Goal: Task Accomplishment & Management: Complete application form

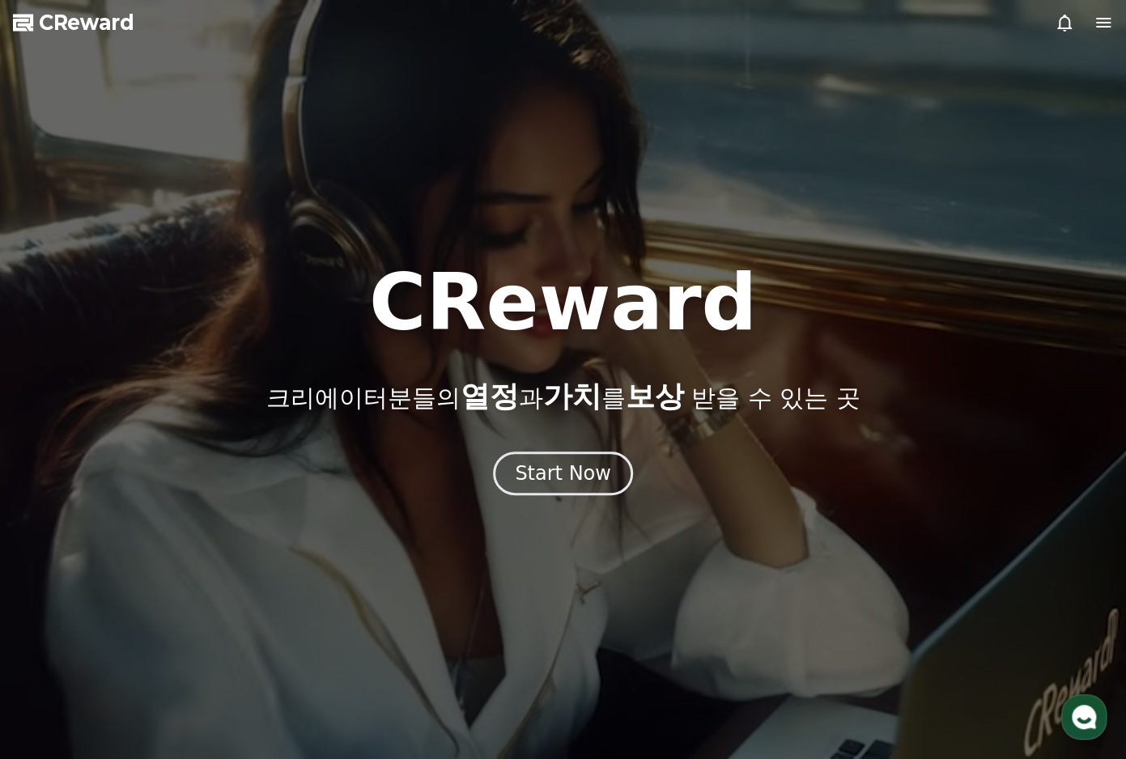
click at [1092, 21] on div at bounding box center [1083, 22] width 58 height 19
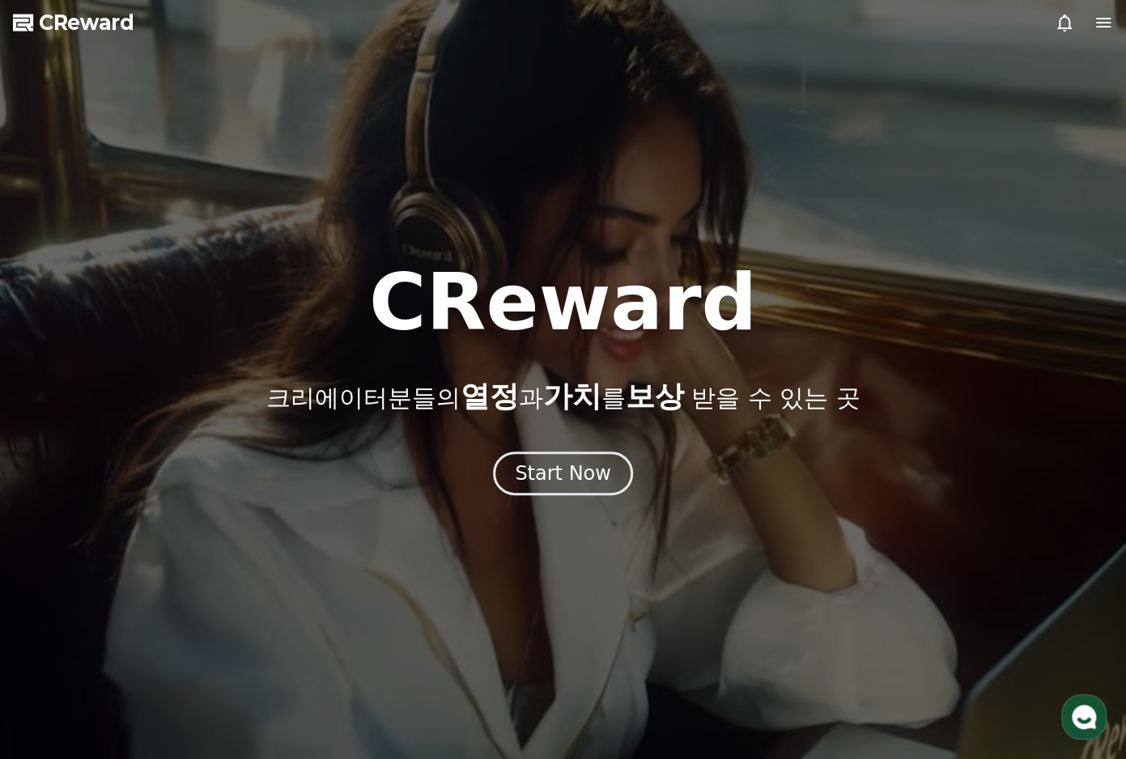
click at [1097, 22] on icon at bounding box center [1103, 23] width 15 height 10
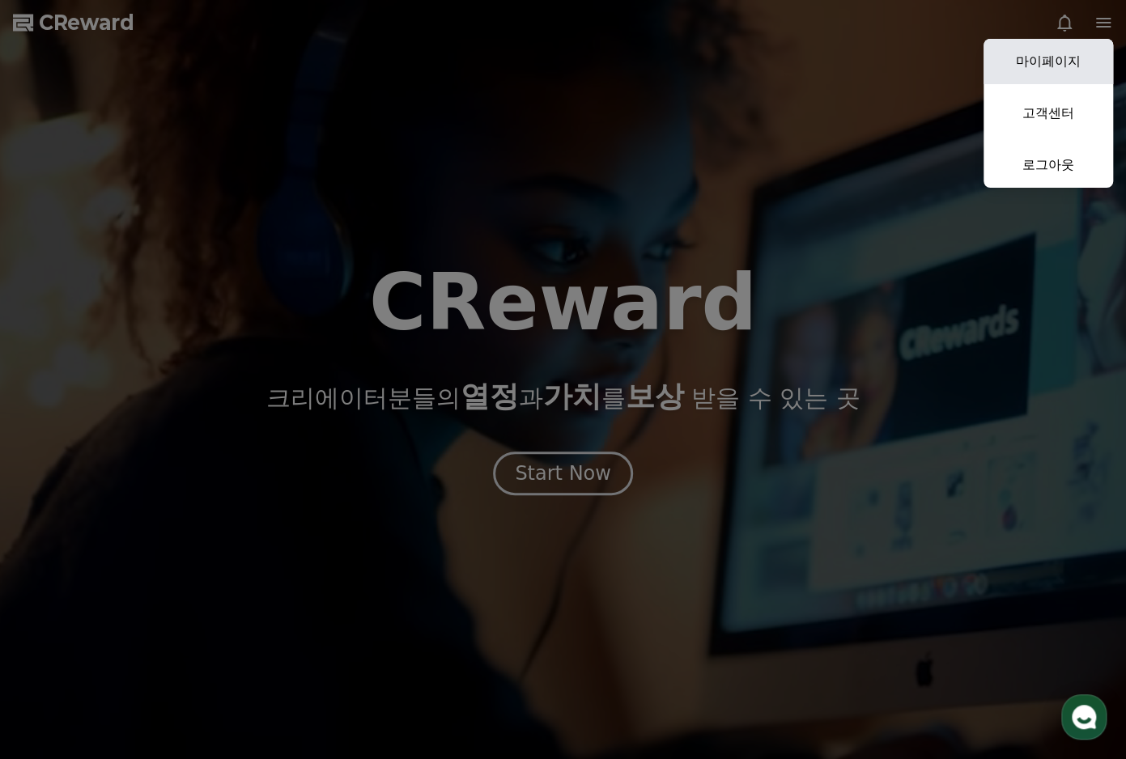
click at [1050, 52] on link "마이페이지" at bounding box center [1047, 61] width 129 height 45
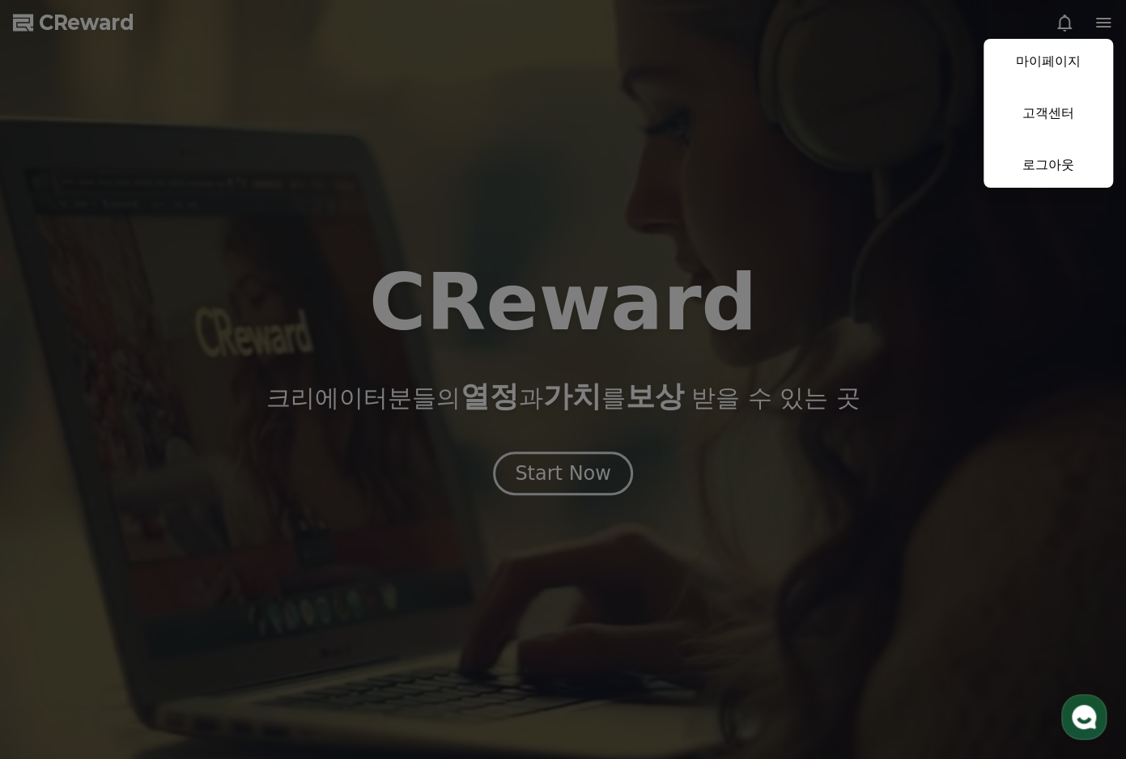
select select "**********"
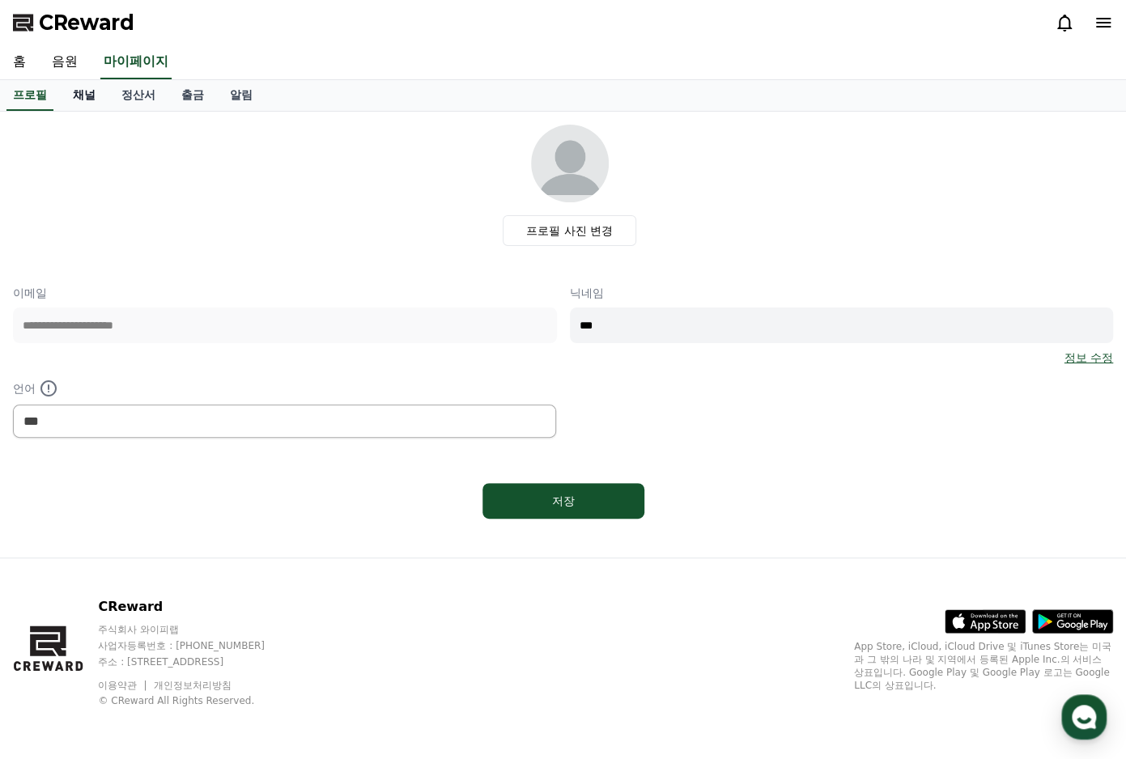
click at [92, 93] on link "채널" at bounding box center [84, 95] width 49 height 31
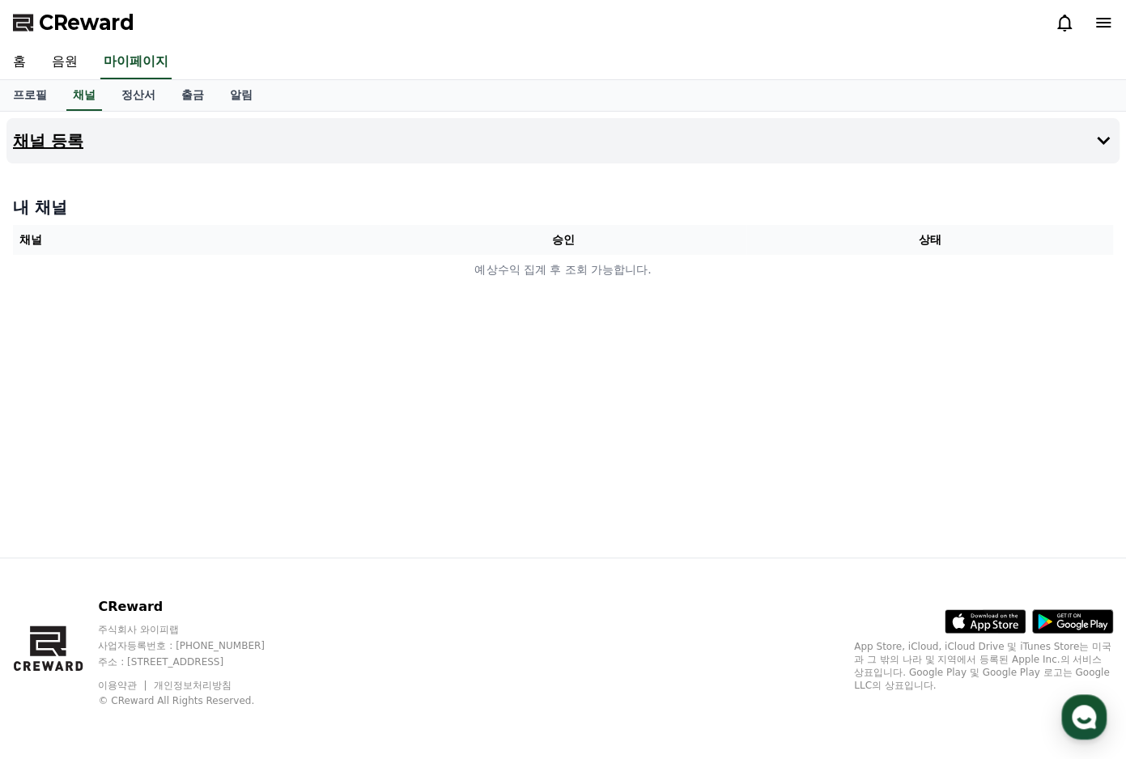
click at [1092, 140] on button "채널 등록" at bounding box center [562, 140] width 1113 height 45
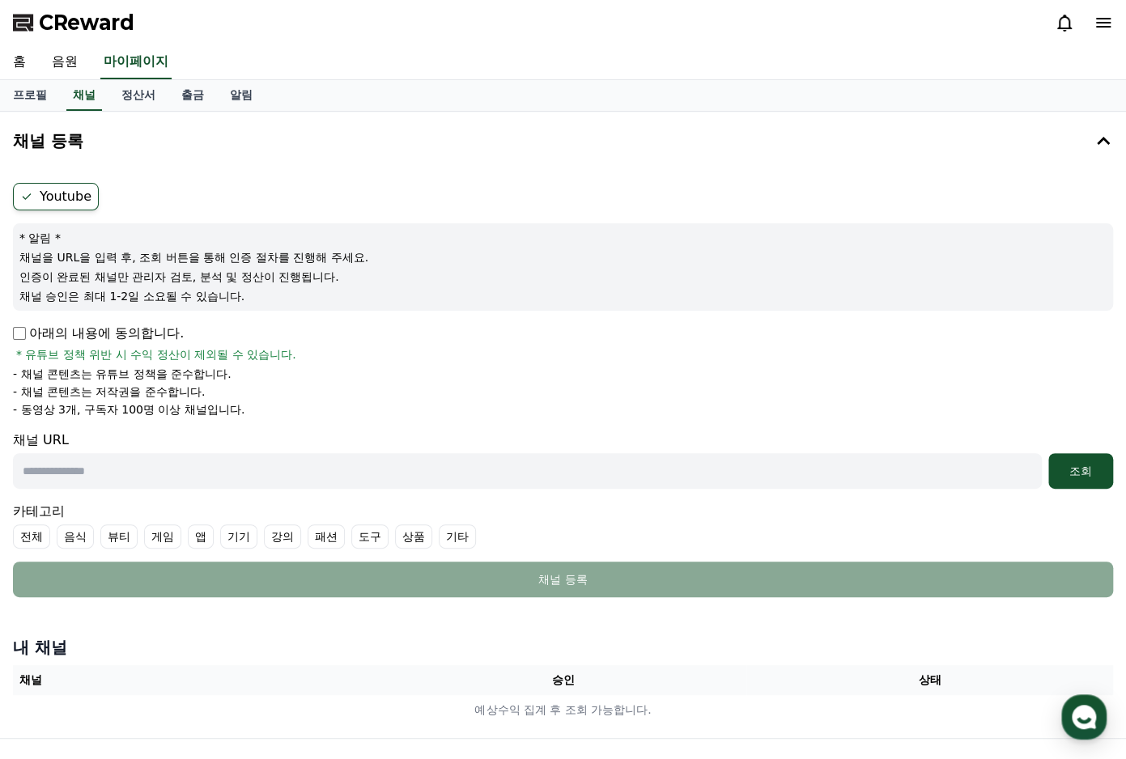
click at [27, 333] on p "아래의 내용에 동의합니다." at bounding box center [98, 333] width 171 height 19
click at [181, 463] on input "text" at bounding box center [527, 471] width 1029 height 36
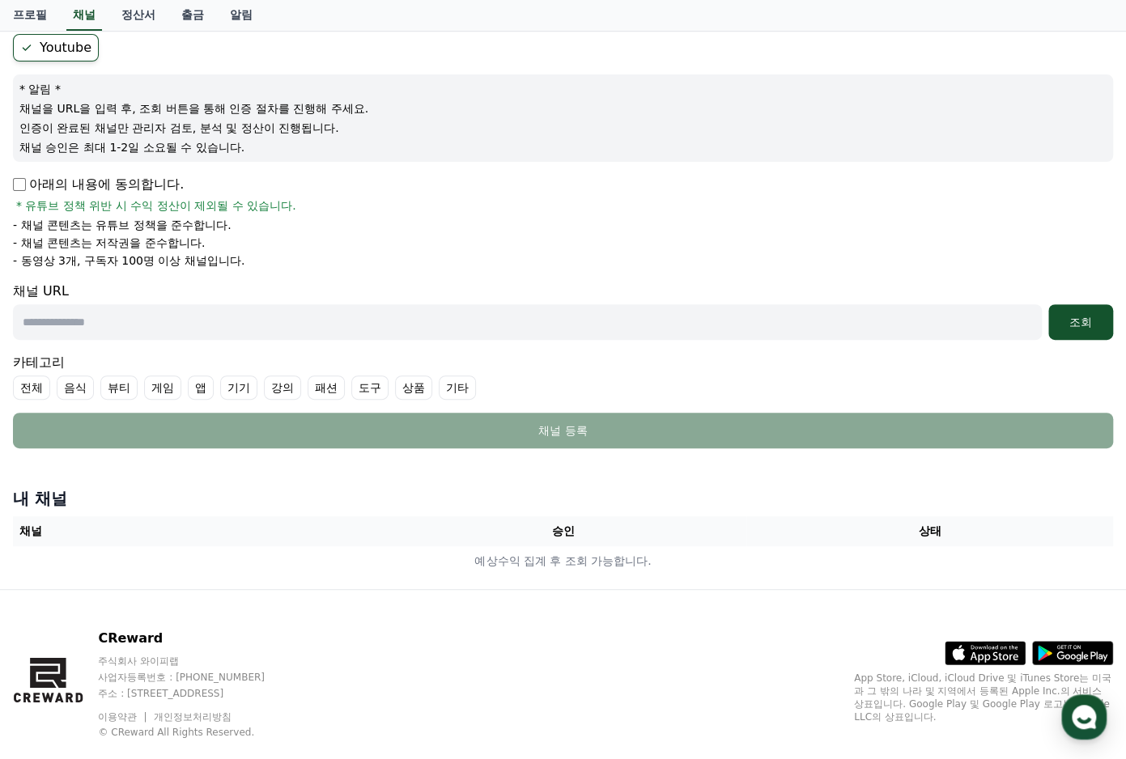
scroll to position [162, 0]
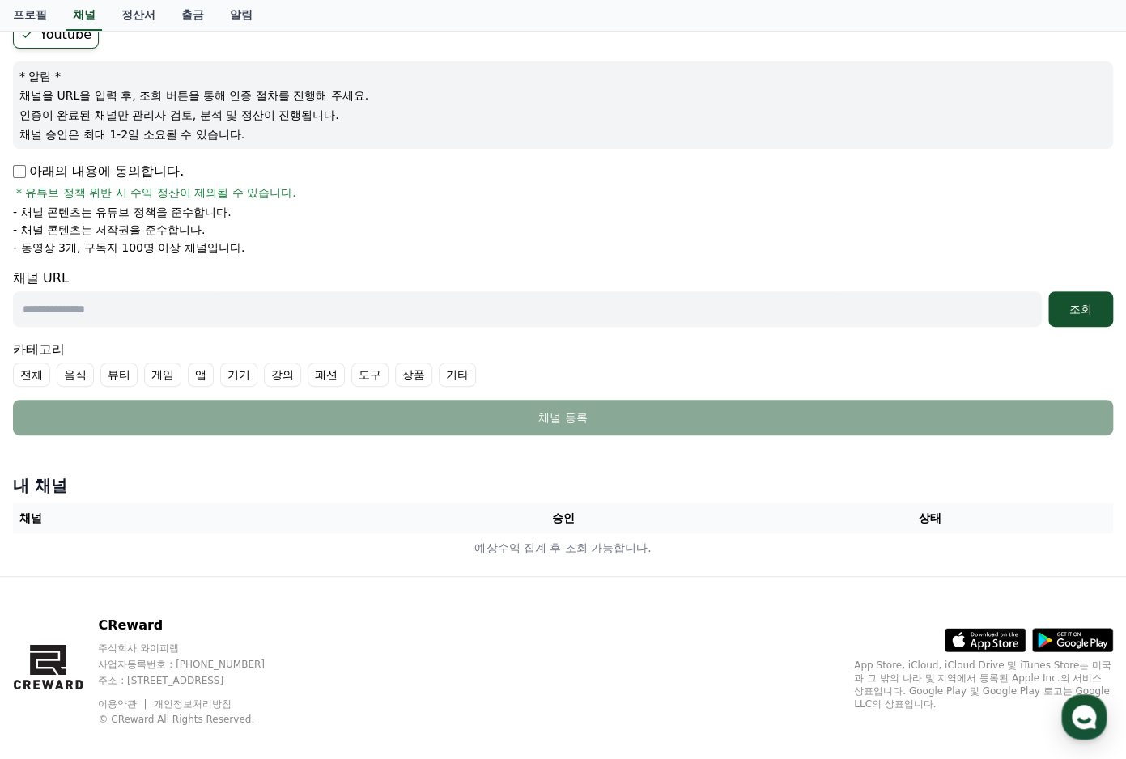
paste input "**********"
type input "**********"
click at [1070, 313] on div "조회" at bounding box center [1080, 309] width 52 height 16
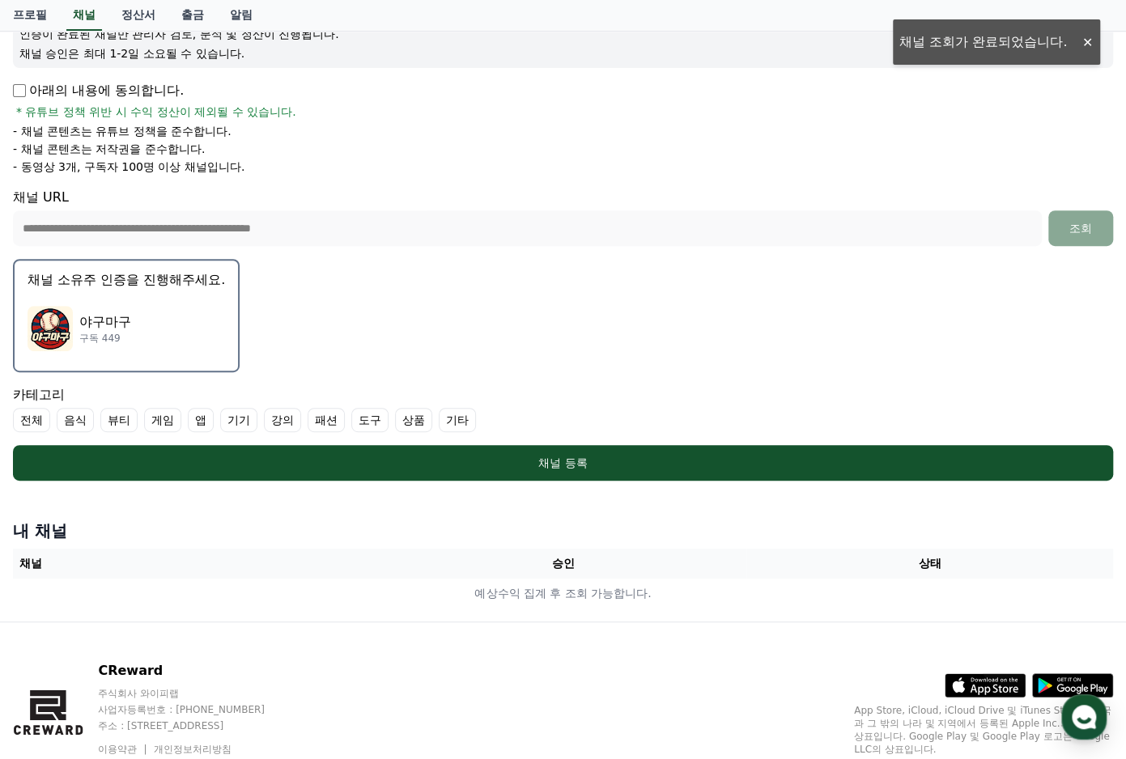
scroll to position [304, 0]
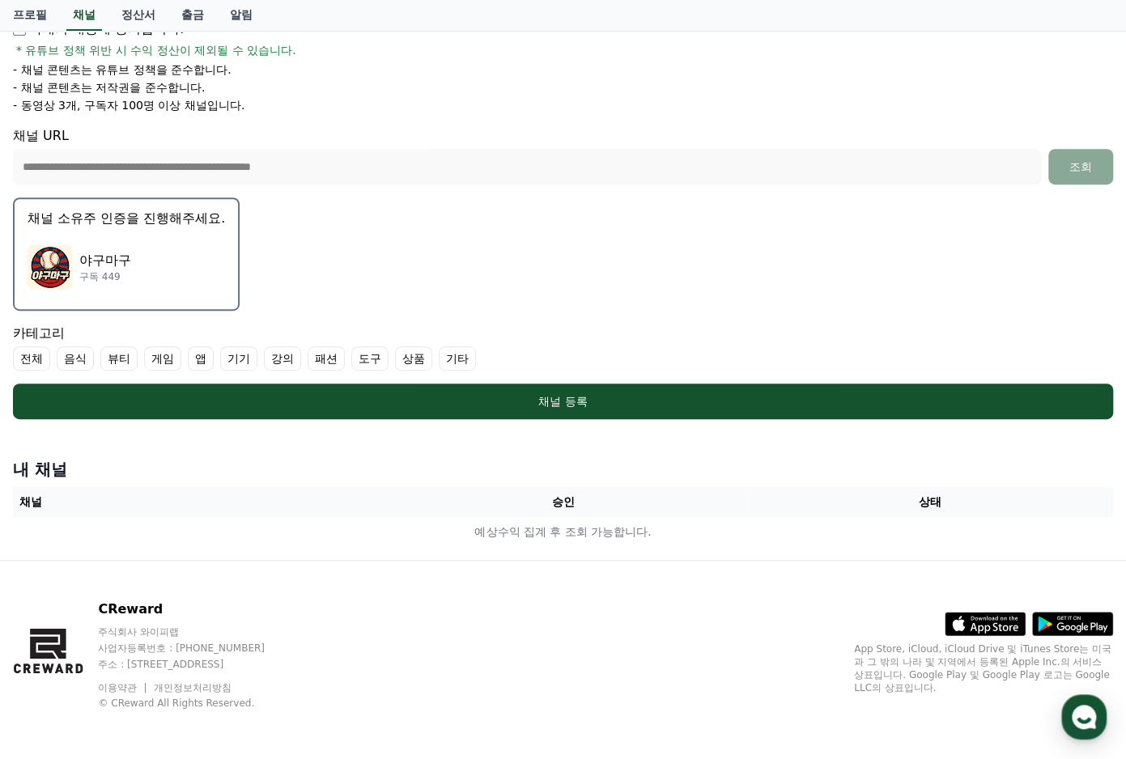
click at [133, 215] on p "채널 소유주 인증을 진행해주세요." at bounding box center [126, 218] width 197 height 19
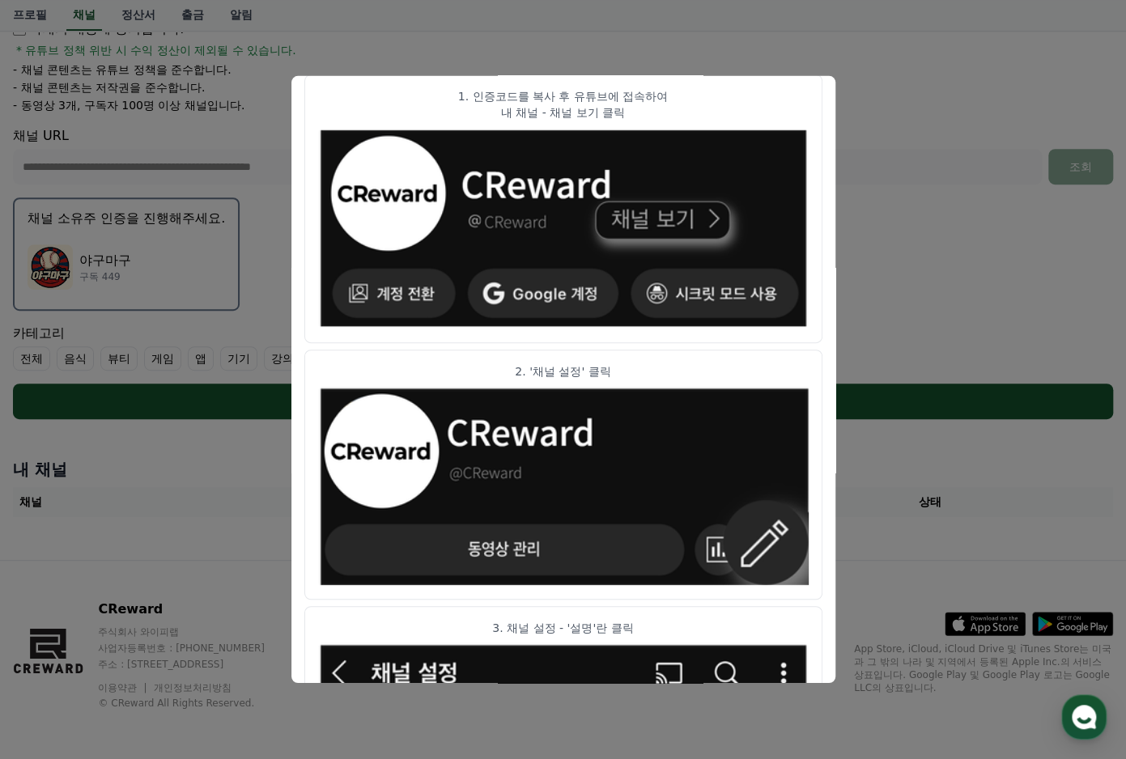
scroll to position [0, 0]
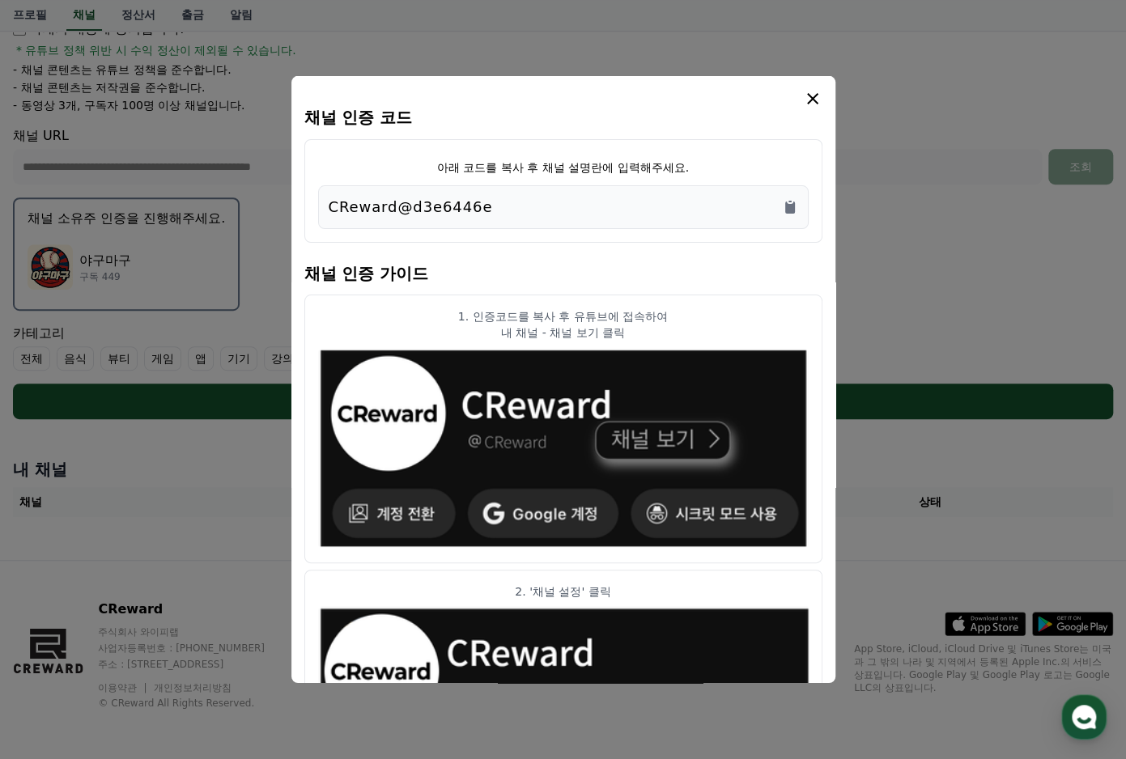
click at [566, 171] on p "아래 코드를 복사 후 채널 설명란에 입력해주세요." at bounding box center [563, 167] width 252 height 16
drag, startPoint x: 432, startPoint y: 156, endPoint x: 681, endPoint y: 163, distance: 248.5
click at [681, 163] on div "아래 코드를 복사 후 채널 설명란에 입력해주세요. CReward@d3e6446e" at bounding box center [563, 191] width 518 height 104
click at [688, 163] on div "아래 코드를 복사 후 채널 설명란에 입력해주세요. CReward@d3e6446e" at bounding box center [563, 191] width 518 height 104
drag, startPoint x: 473, startPoint y: 312, endPoint x: 707, endPoint y: 326, distance: 235.1
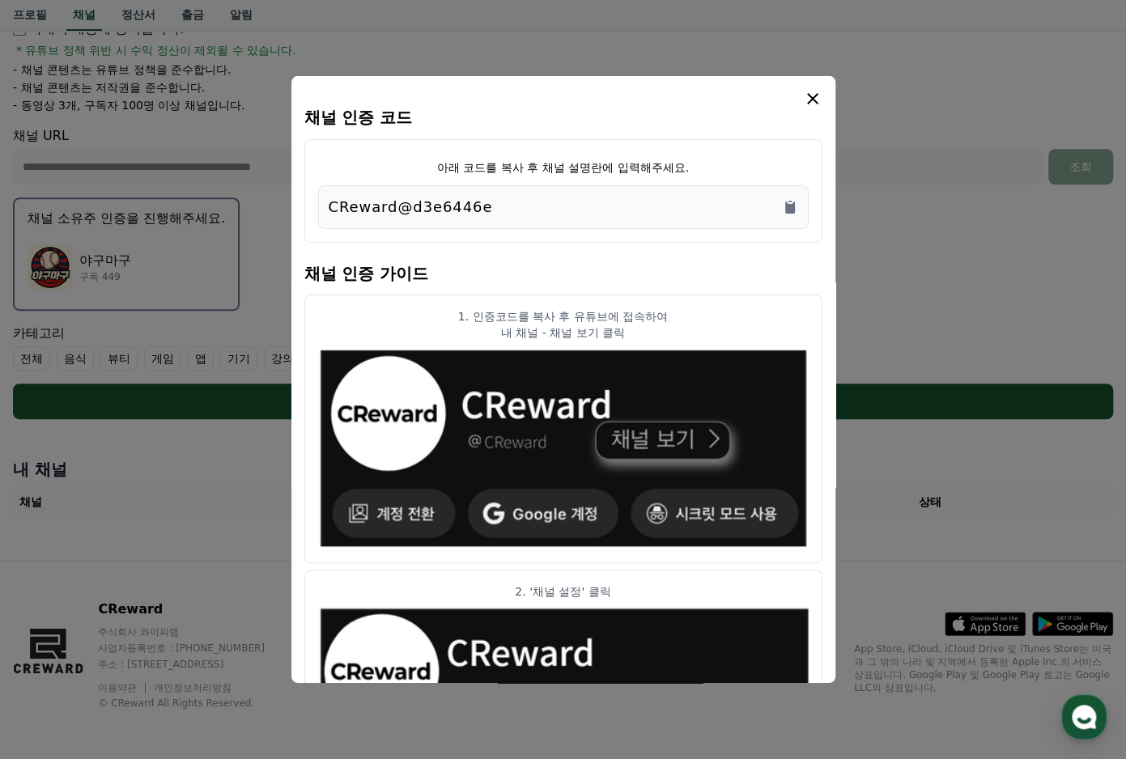
click at [707, 326] on div "1. 인증코드를 복사 후 유튜브에 접속하여 내 채널 - 채널 보기 클릭" at bounding box center [563, 324] width 490 height 32
click at [707, 326] on p "내 채널 - 채널 보기 클릭" at bounding box center [563, 333] width 490 height 16
click at [659, 306] on article "1. 인증코드를 복사 후 유튜브에 접속하여 내 채널 - 채널 보기 클릭" at bounding box center [563, 429] width 518 height 269
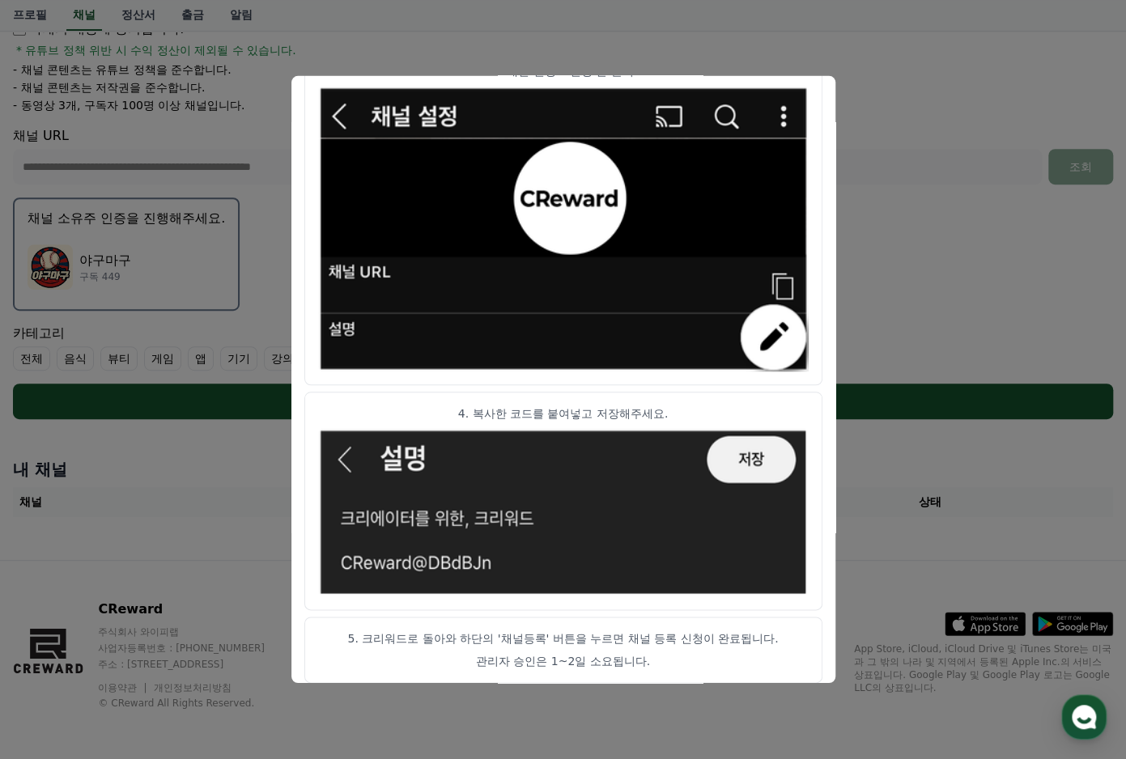
scroll to position [787, 0]
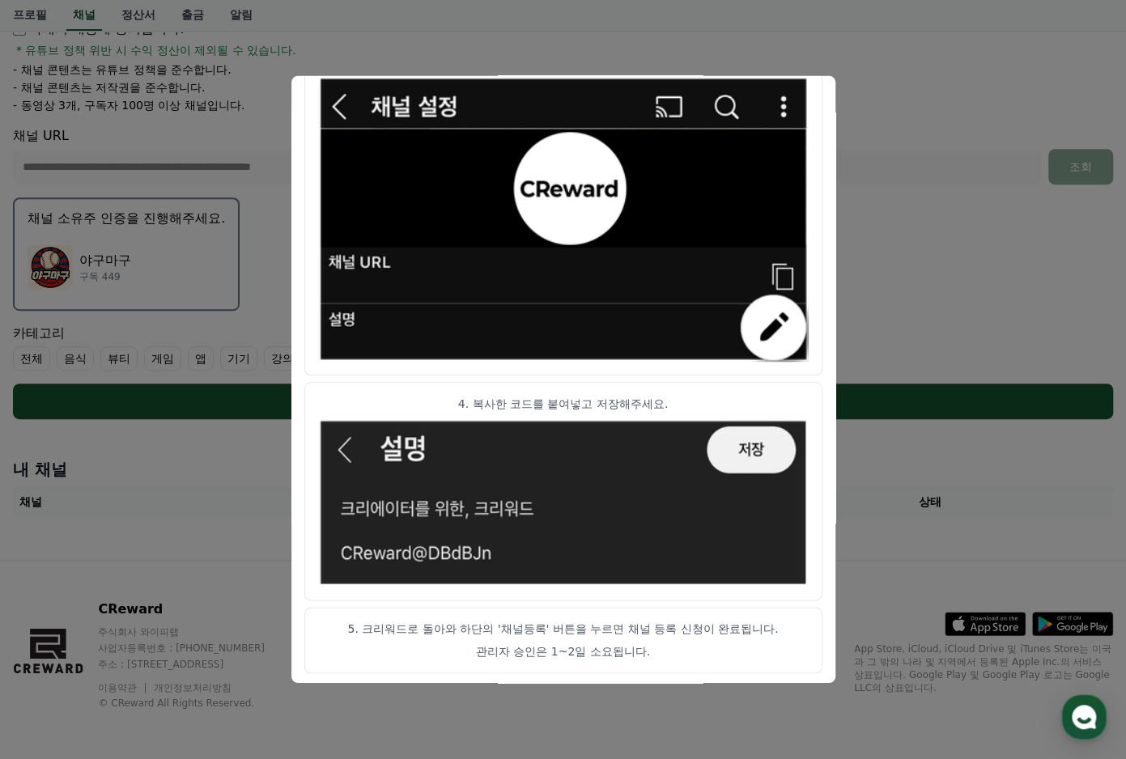
drag, startPoint x: 368, startPoint y: 630, endPoint x: 535, endPoint y: 626, distance: 166.8
click at [535, 626] on p "5. 크리워드로 돌아와 하단의 '채널등록' 버튼을 누르면 채널 등록 신청이 완료됩니다." at bounding box center [563, 629] width 490 height 16
drag, startPoint x: 535, startPoint y: 626, endPoint x: 626, endPoint y: 636, distance: 92.0
click at [626, 636] on article "5. 크리워드로 돌아와 하단의 '채널등록' 버튼을 누르면 채널 등록 신청이 완료됩니다. 관리자 승인은 1~2일 소요됩니다." at bounding box center [563, 640] width 518 height 66
click at [917, 206] on button "close modal" at bounding box center [563, 379] width 1126 height 759
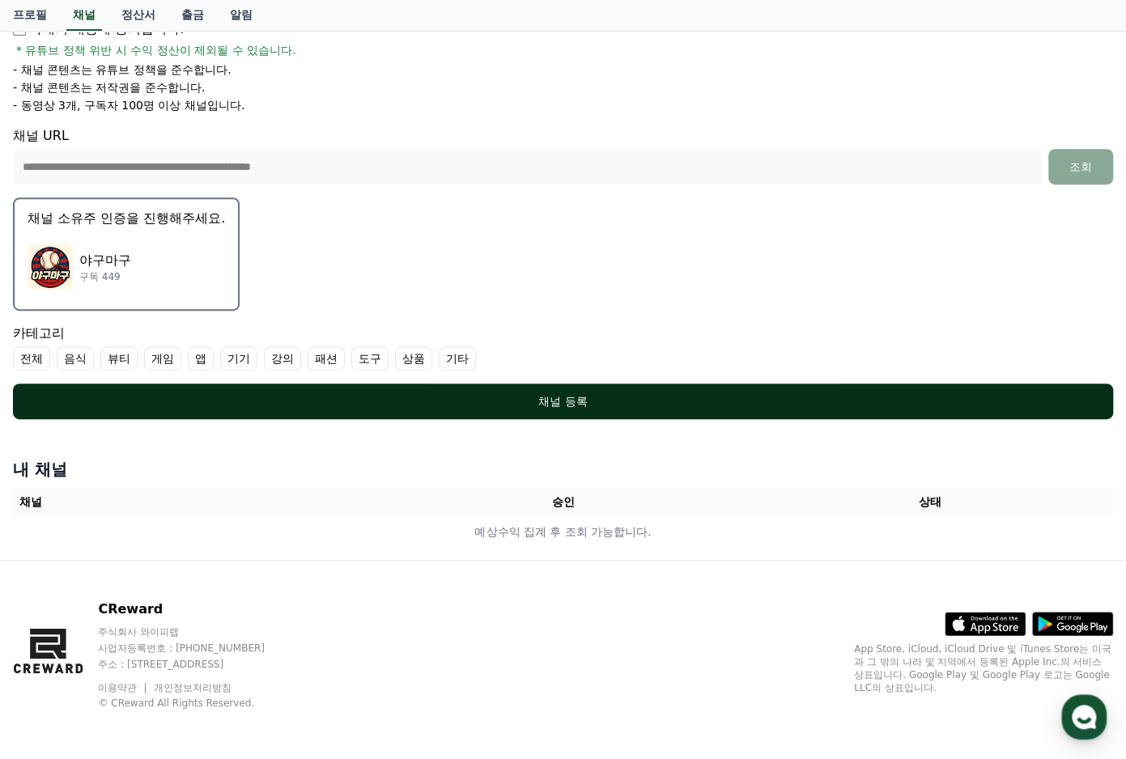
click at [553, 394] on div "채널 등록" at bounding box center [562, 401] width 1035 height 16
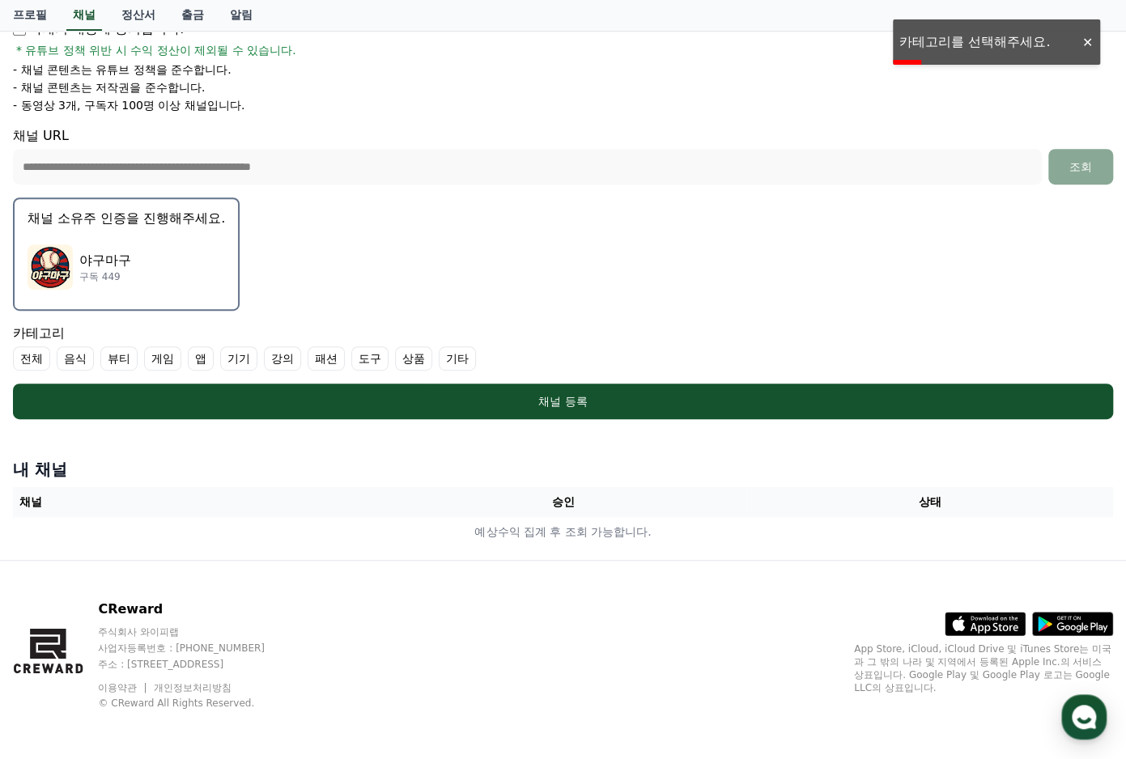
click at [463, 358] on label "기타" at bounding box center [457, 358] width 37 height 24
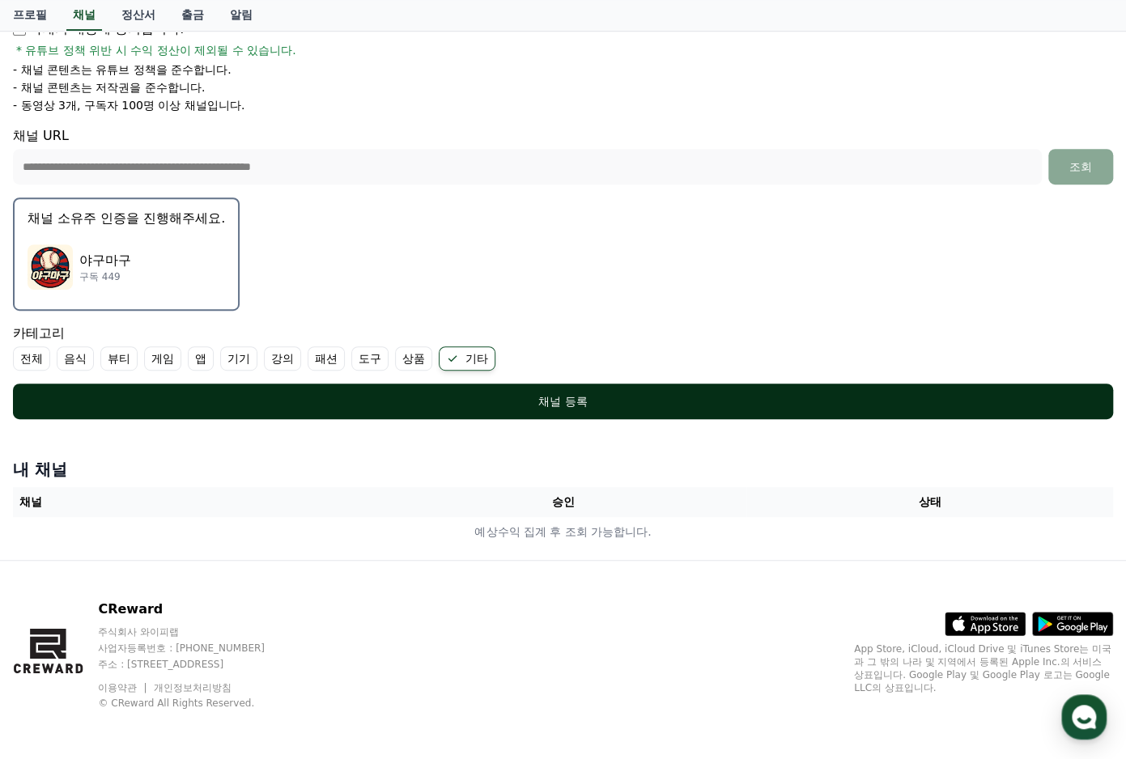
click at [526, 393] on div "채널 등록" at bounding box center [562, 401] width 1035 height 16
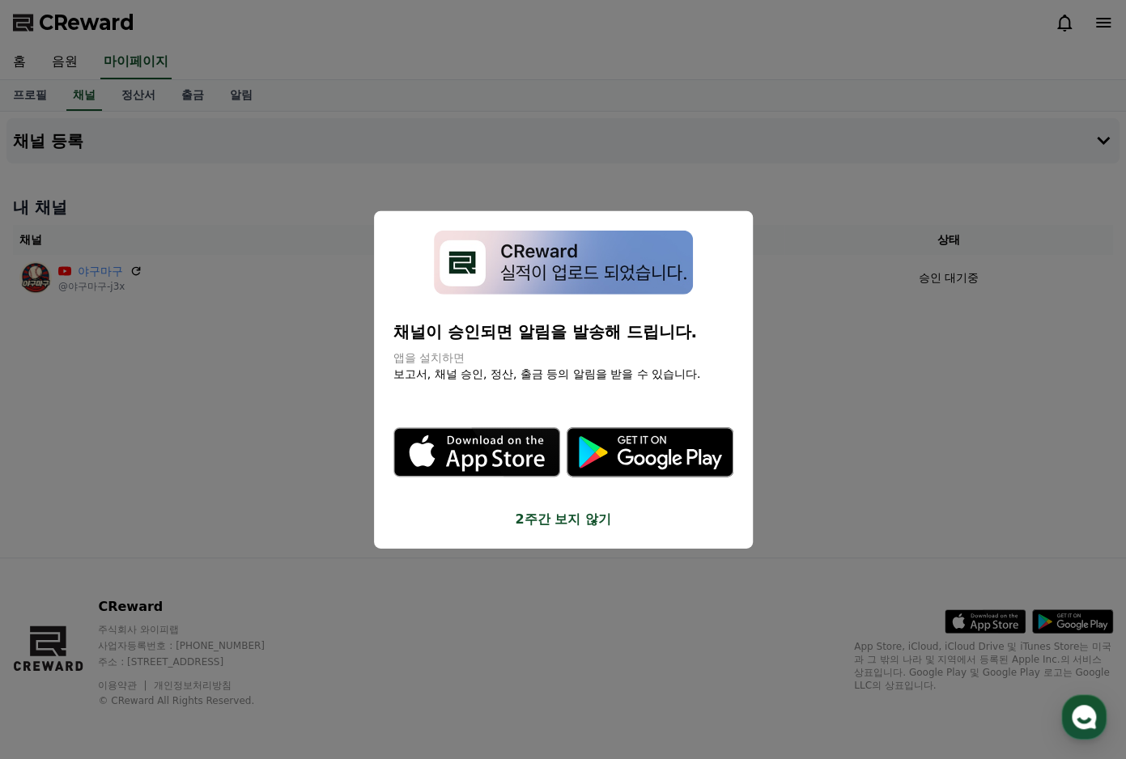
click at [862, 368] on button "close modal" at bounding box center [563, 379] width 1126 height 759
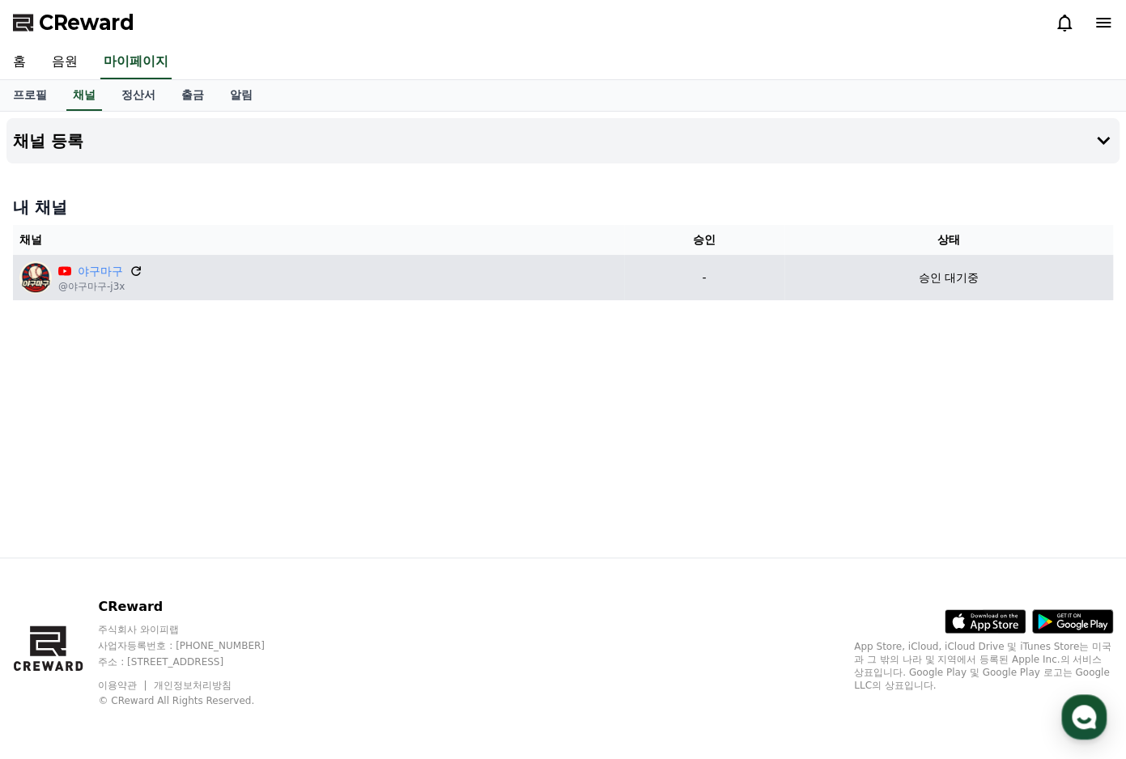
click at [135, 266] on icon at bounding box center [136, 271] width 10 height 10
